Goal: Task Accomplishment & Management: Use online tool/utility

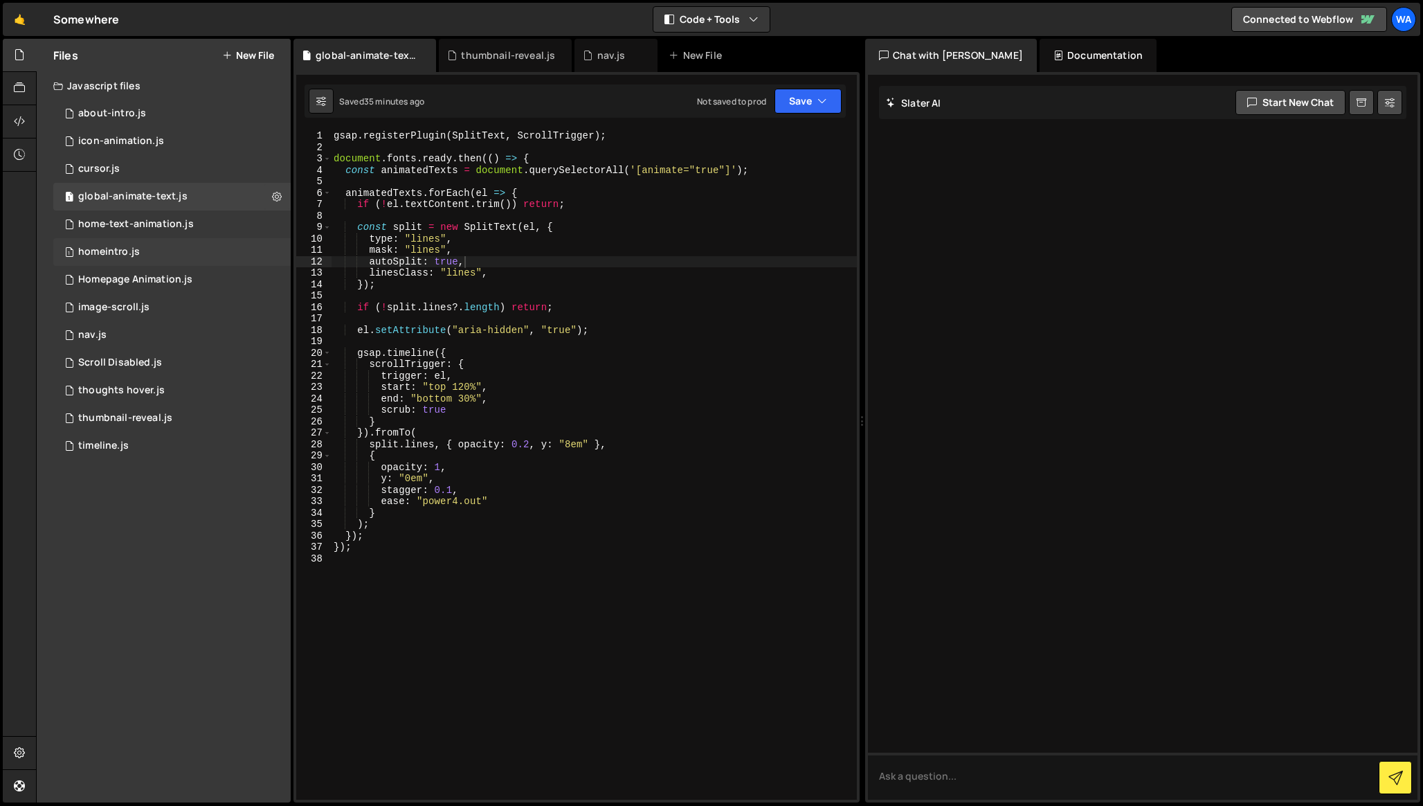
scroll to position [0, 8]
click at [206, 307] on div "1 image-scroll.js 0" at bounding box center [171, 307] width 237 height 28
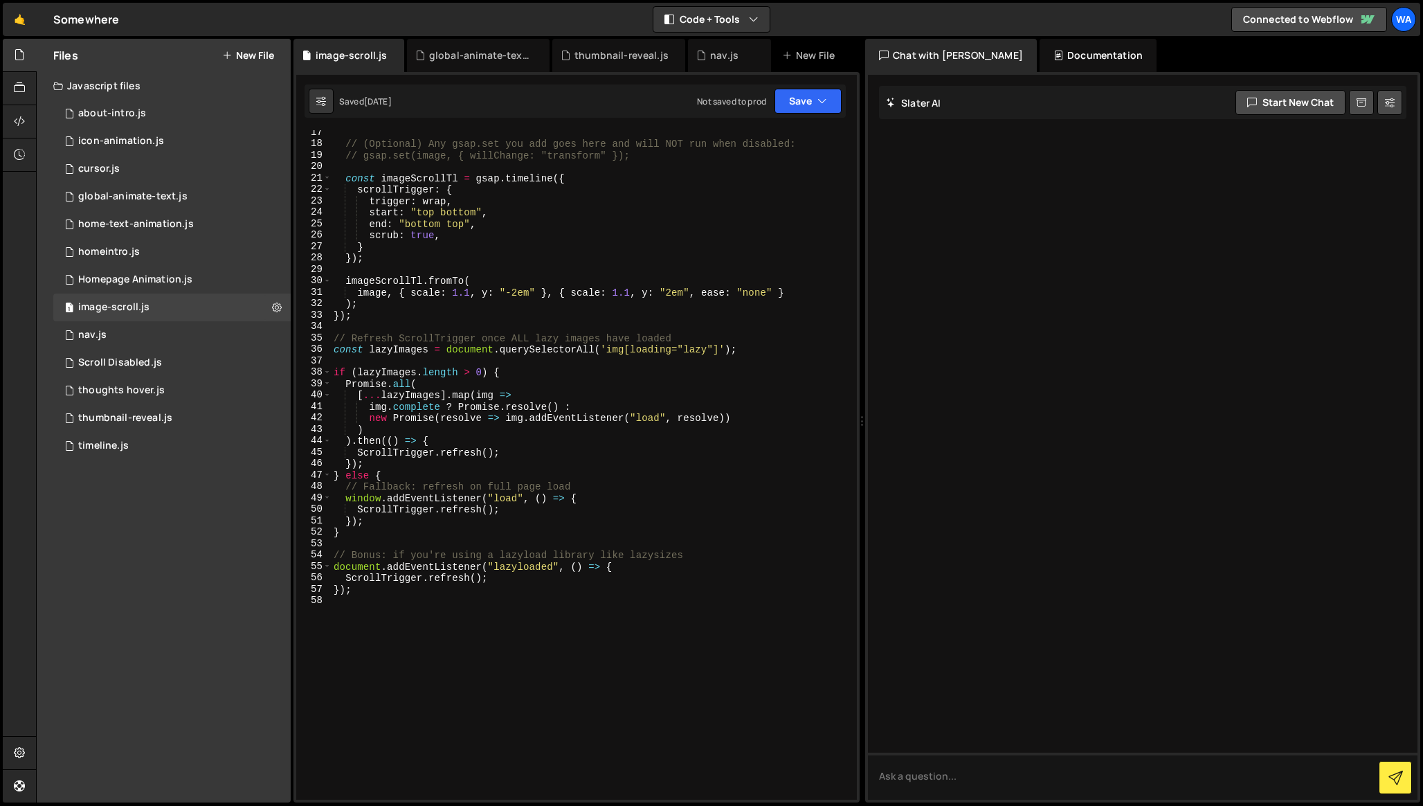
scroll to position [0, 0]
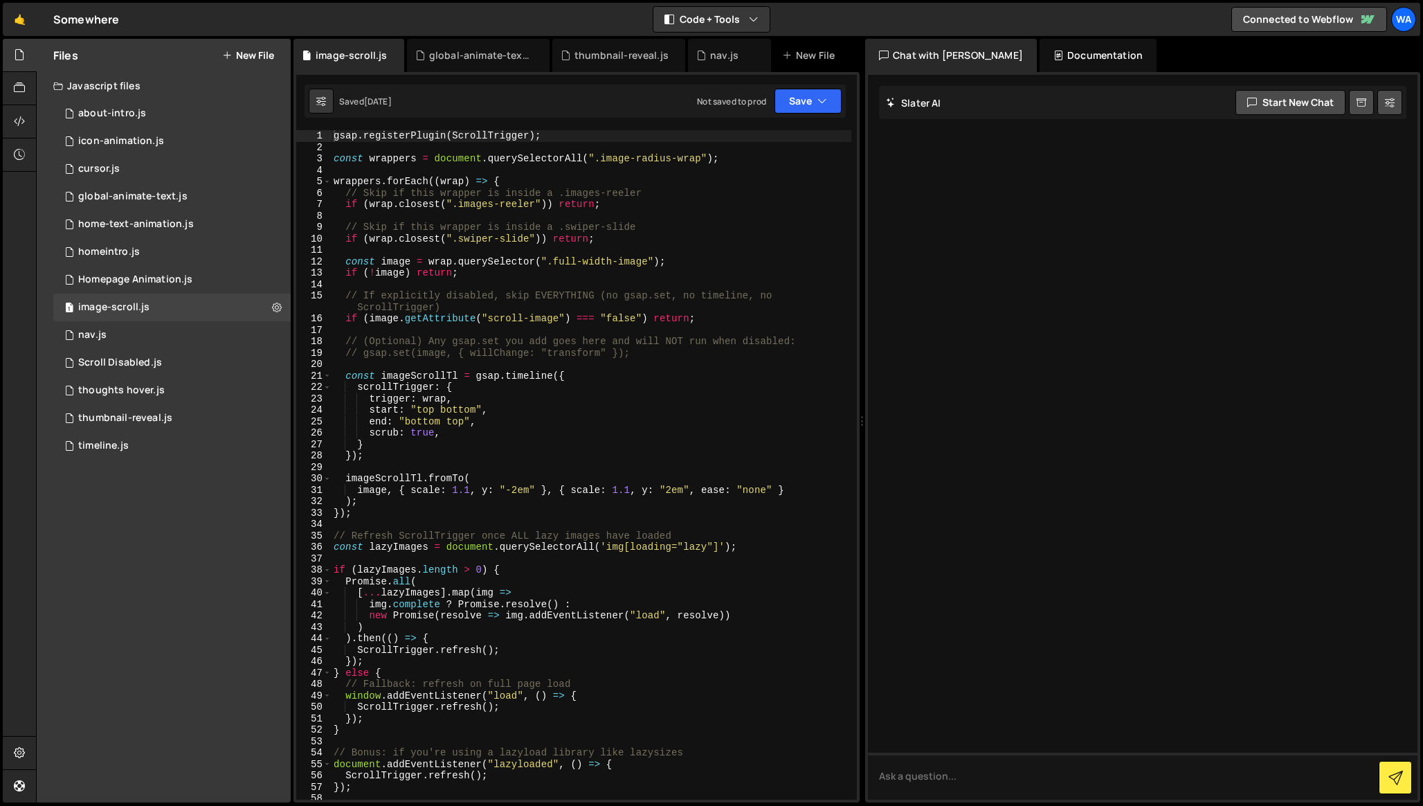
click at [449, 309] on div "gsap . registerPlugin ( ScrollTrigger ) ; const wrappers = document . querySele…" at bounding box center [591, 476] width 520 height 692
type textarea "});"
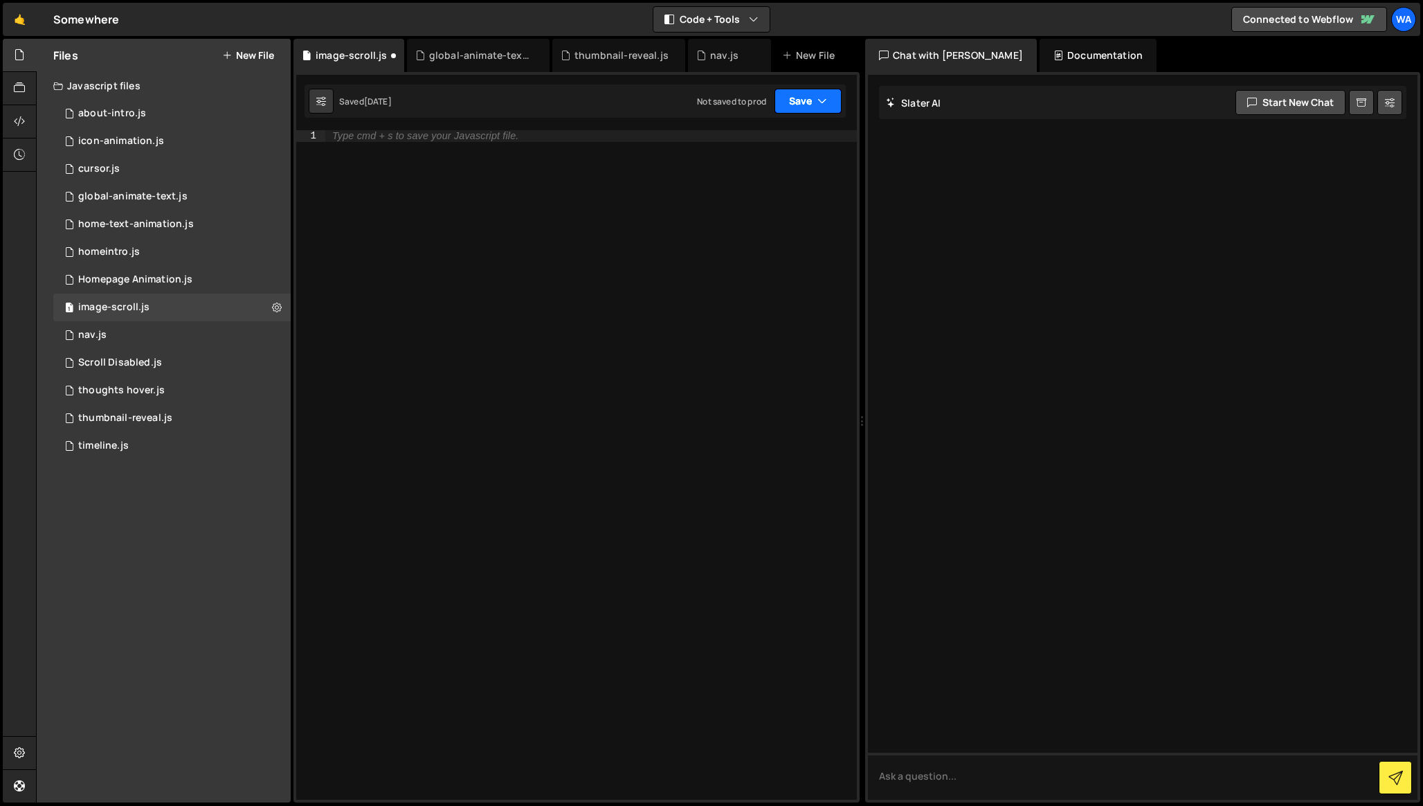
click at [788, 108] on button "Save" at bounding box center [807, 101] width 67 height 25
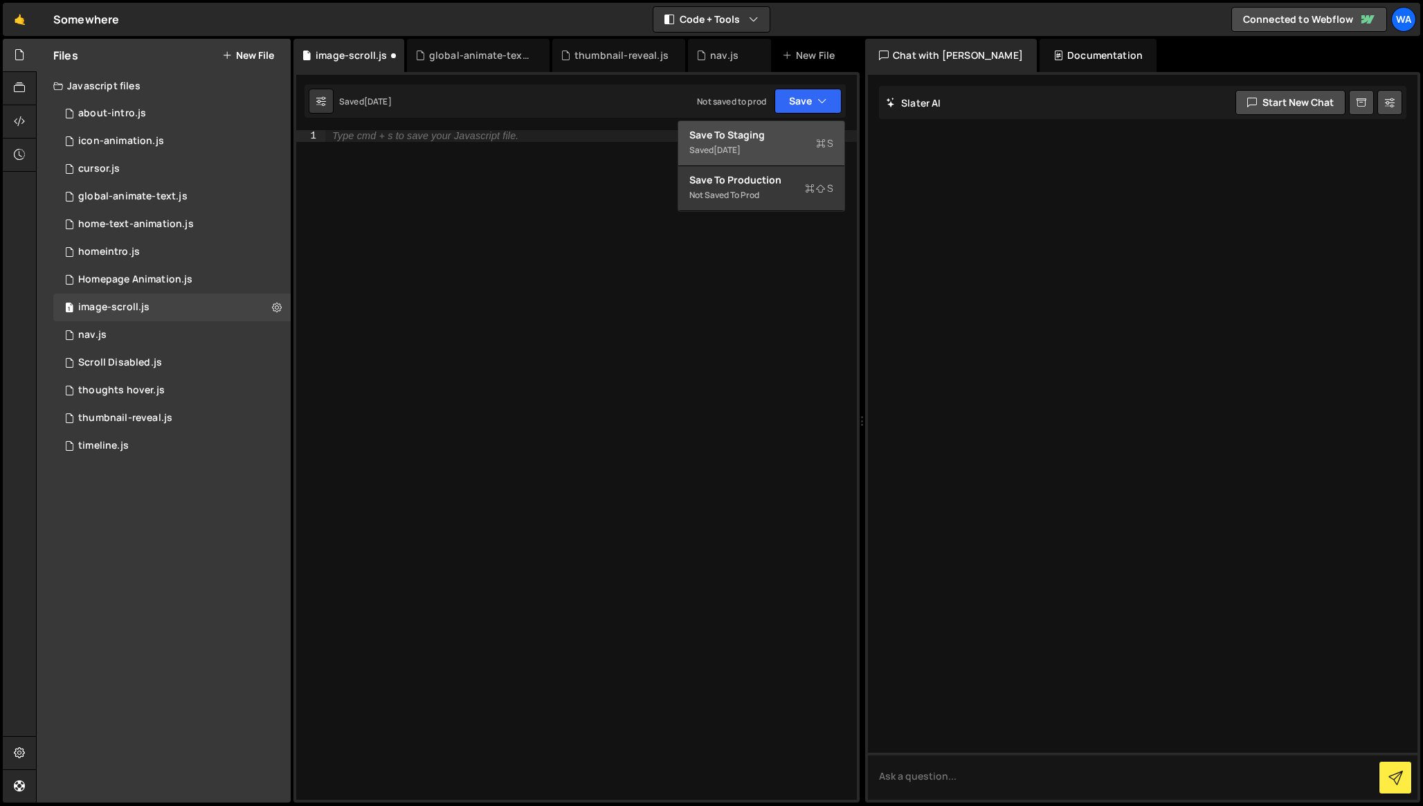
click at [779, 144] on div "Saved [DATE]" at bounding box center [761, 150] width 144 height 17
click at [485, 214] on div at bounding box center [591, 476] width 532 height 692
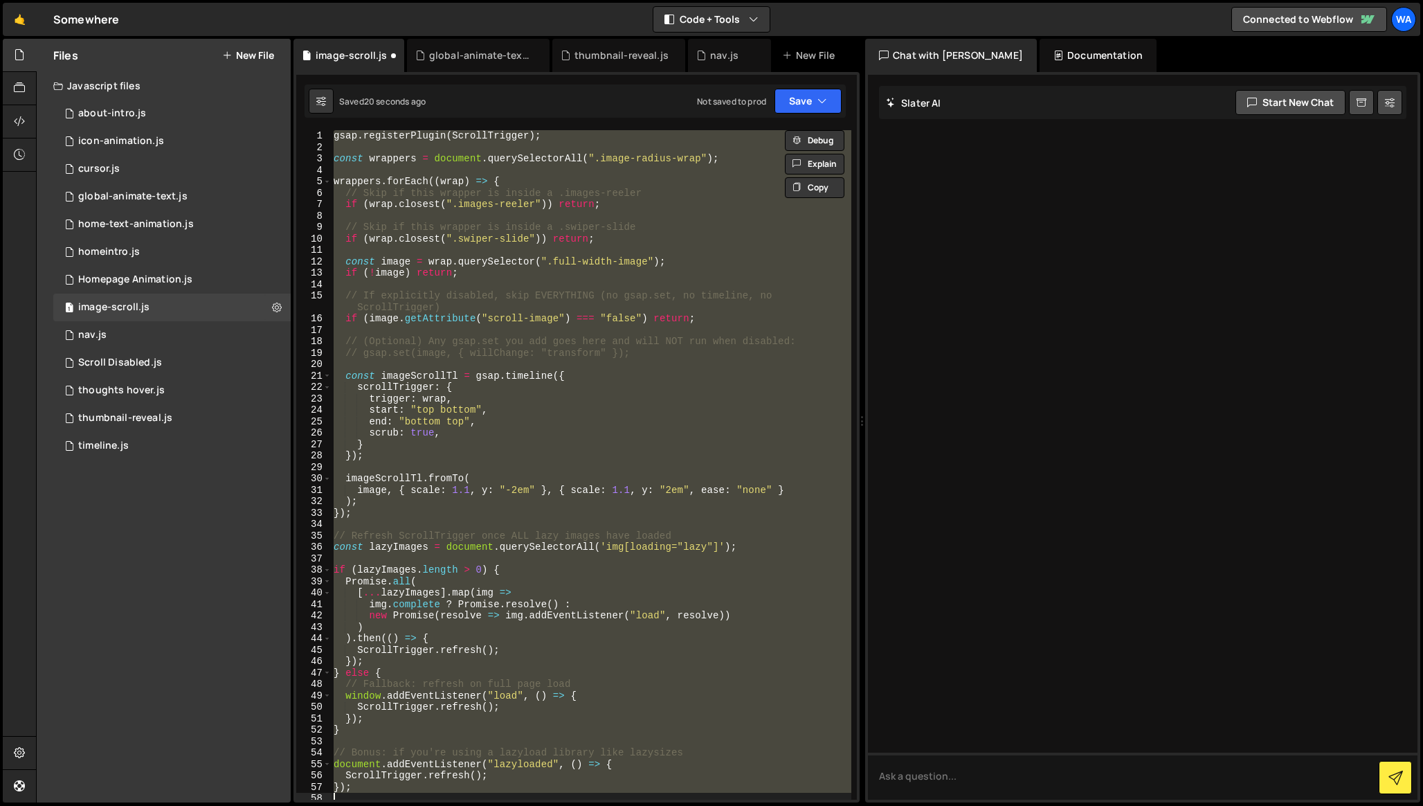
click at [332, 136] on div "gsap . registerPlugin ( ScrollTrigger ) ; const wrappers = document . querySele…" at bounding box center [591, 464] width 520 height 669
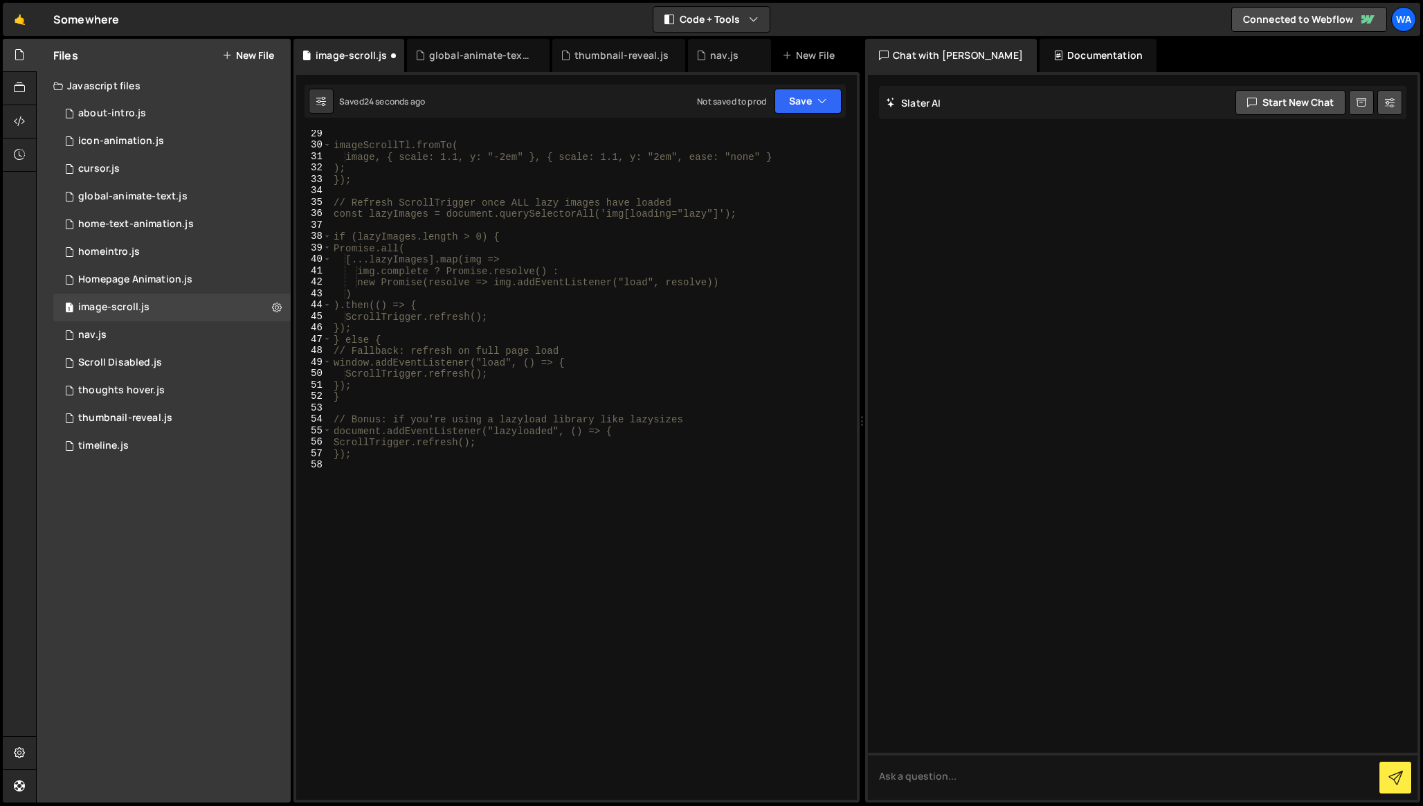
scroll to position [334, 0]
click at [409, 459] on div "imageScrollTl.fromTo( image, { scale: 1.1, y: "-2em" }, { scale: 1.1, y: "2em",…" at bounding box center [591, 474] width 520 height 692
type textarea "});"
click at [749, 350] on div "imageScrollTl.fromTo( image, { scale: 1.1, y: "-2em" }, { scale: 1.1, y: "2em",…" at bounding box center [591, 474] width 520 height 692
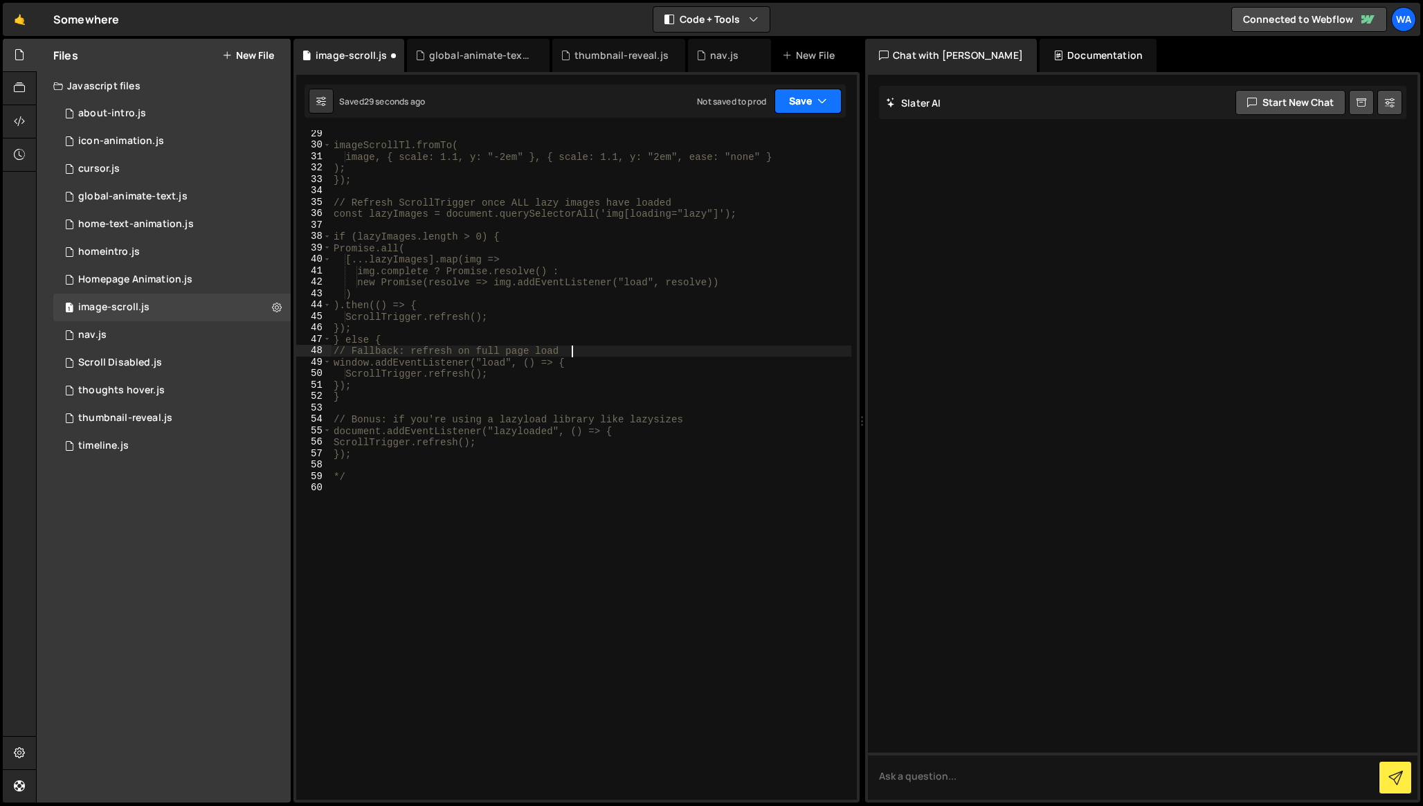
type textarea "// Fallback: refresh on full page load"
click at [805, 98] on button "Save" at bounding box center [807, 101] width 67 height 25
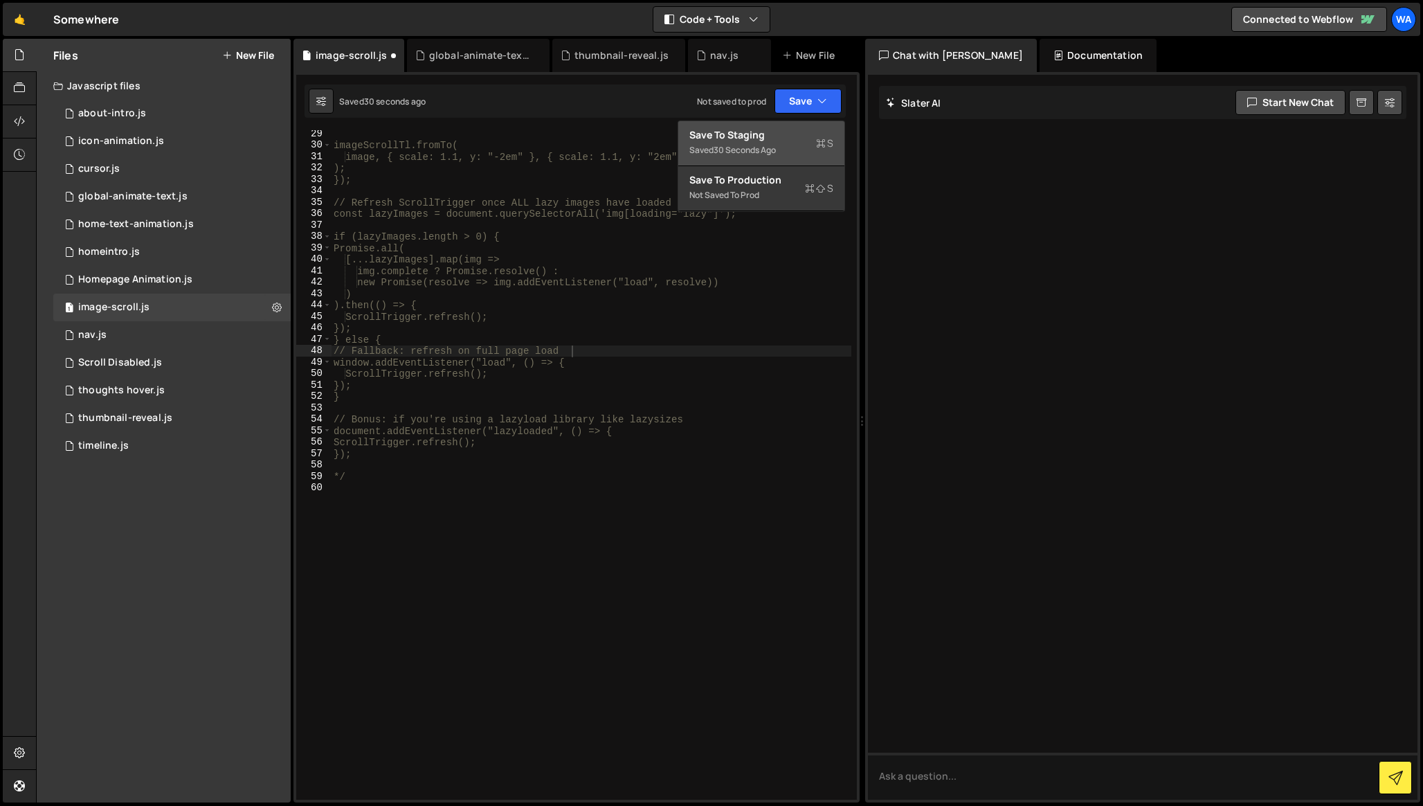
click at [789, 134] on div "Save to Staging S" at bounding box center [761, 135] width 144 height 14
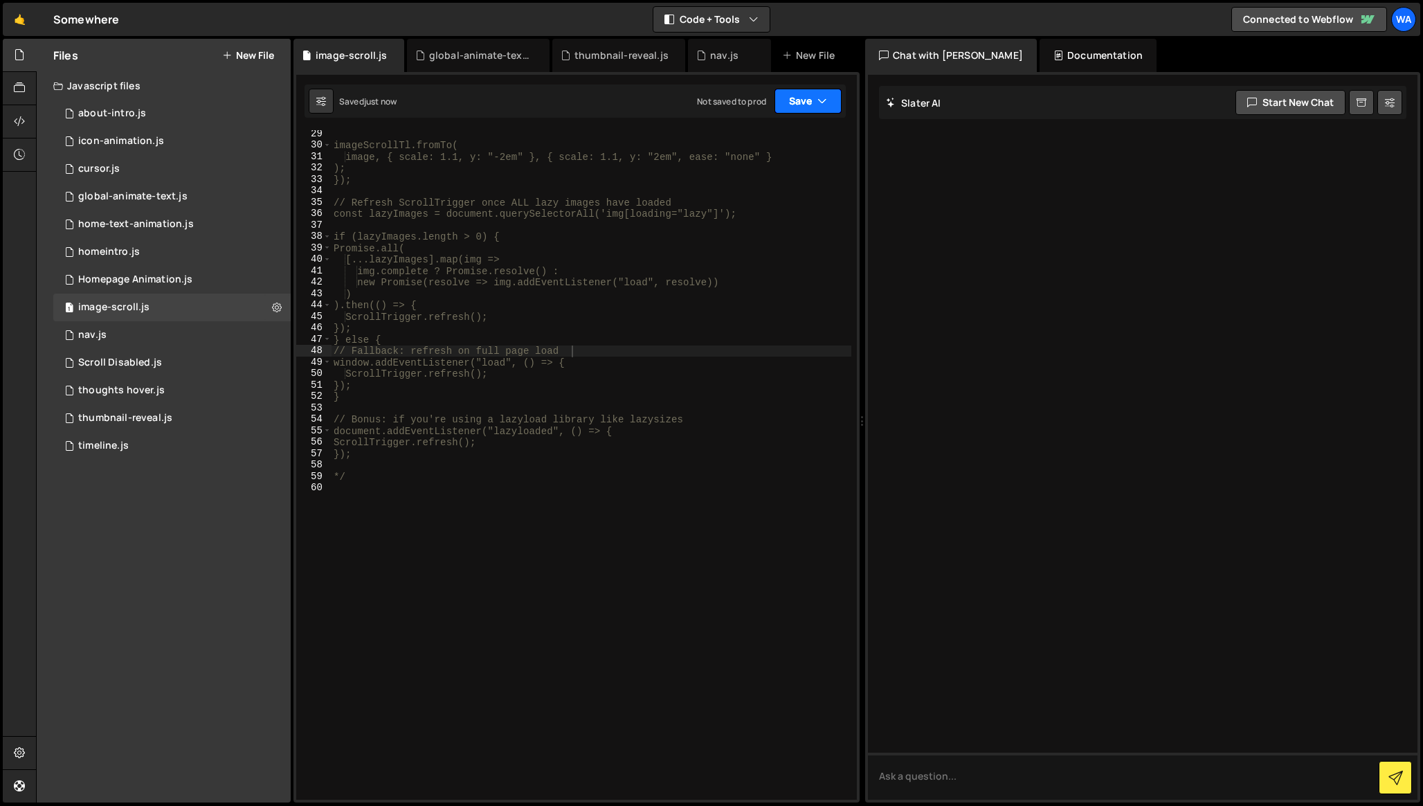
click at [783, 100] on button "Save" at bounding box center [807, 101] width 67 height 25
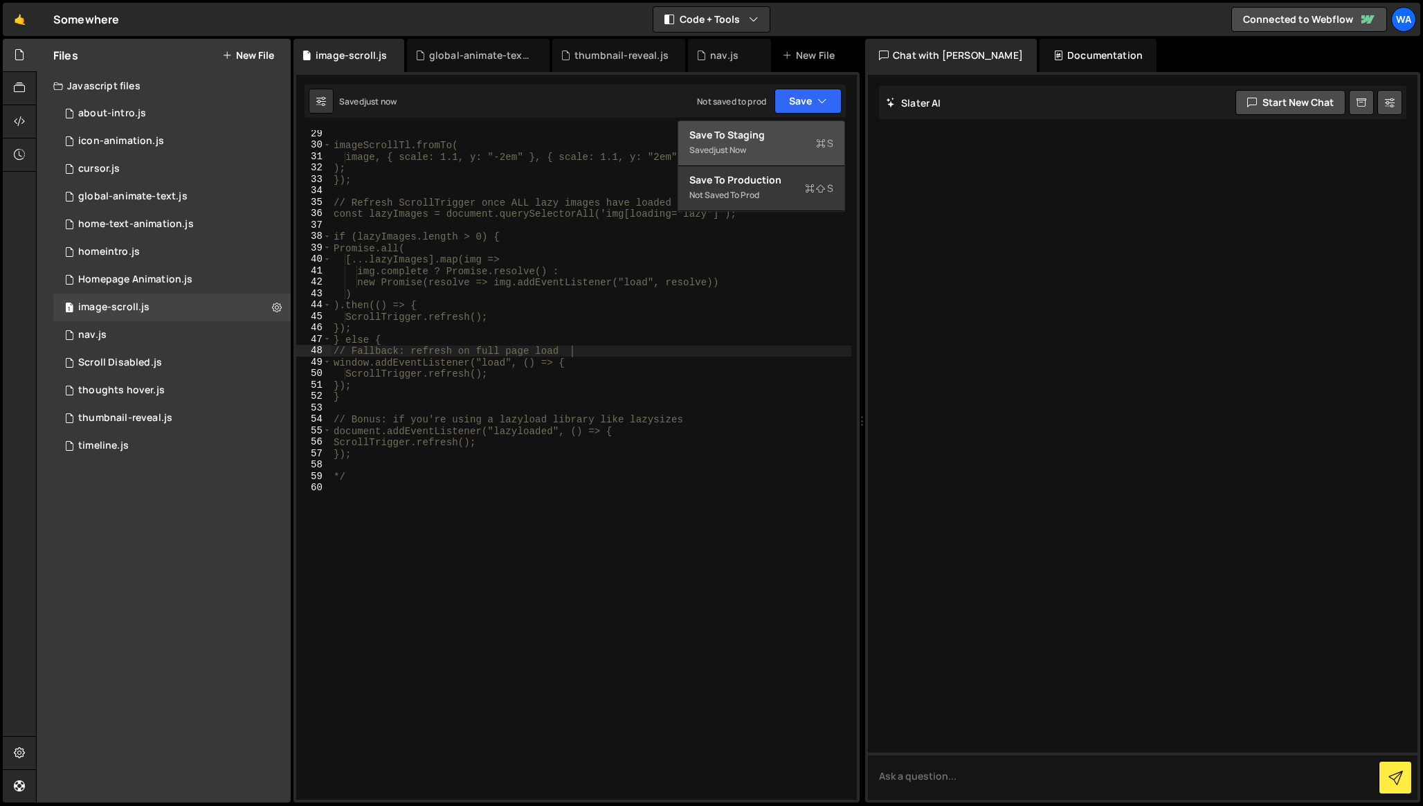
click at [782, 131] on div "Save to Staging S" at bounding box center [761, 135] width 144 height 14
